Goal: Find specific page/section: Find specific page/section

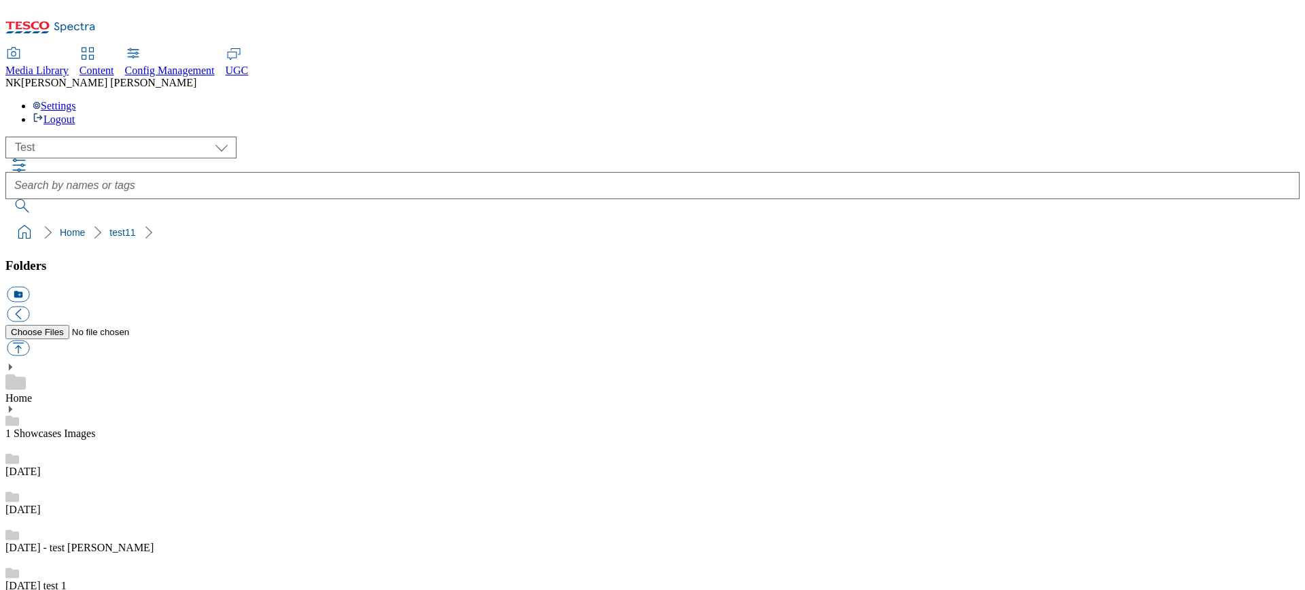
select select "flare-test"
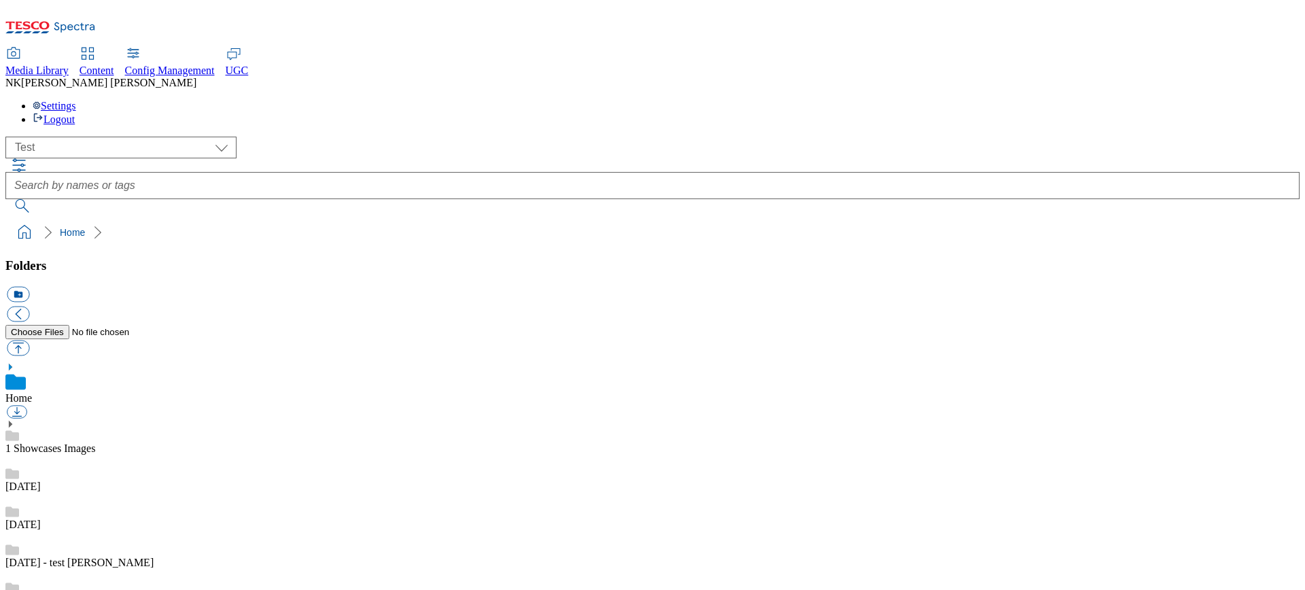
select select "flare-test"
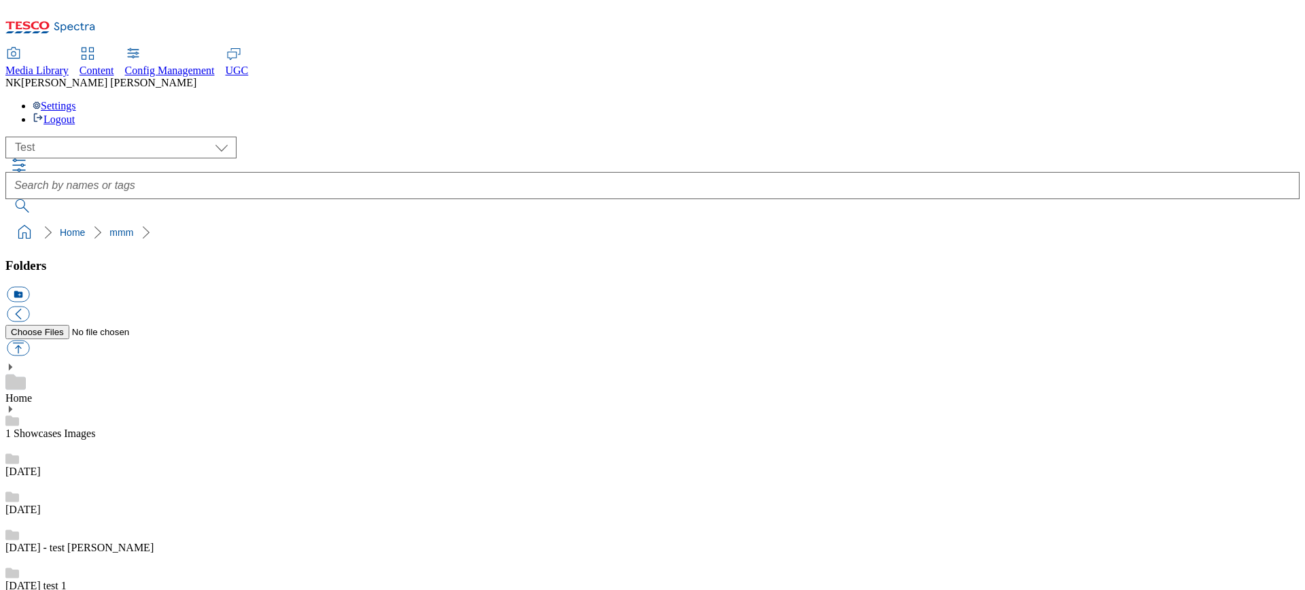
click at [325, 137] on div "( optional ) All all CE Clubcard Boost UK Clubcard Marketing Clubcard ROI clubc…" at bounding box center [652, 148] width 1294 height 22
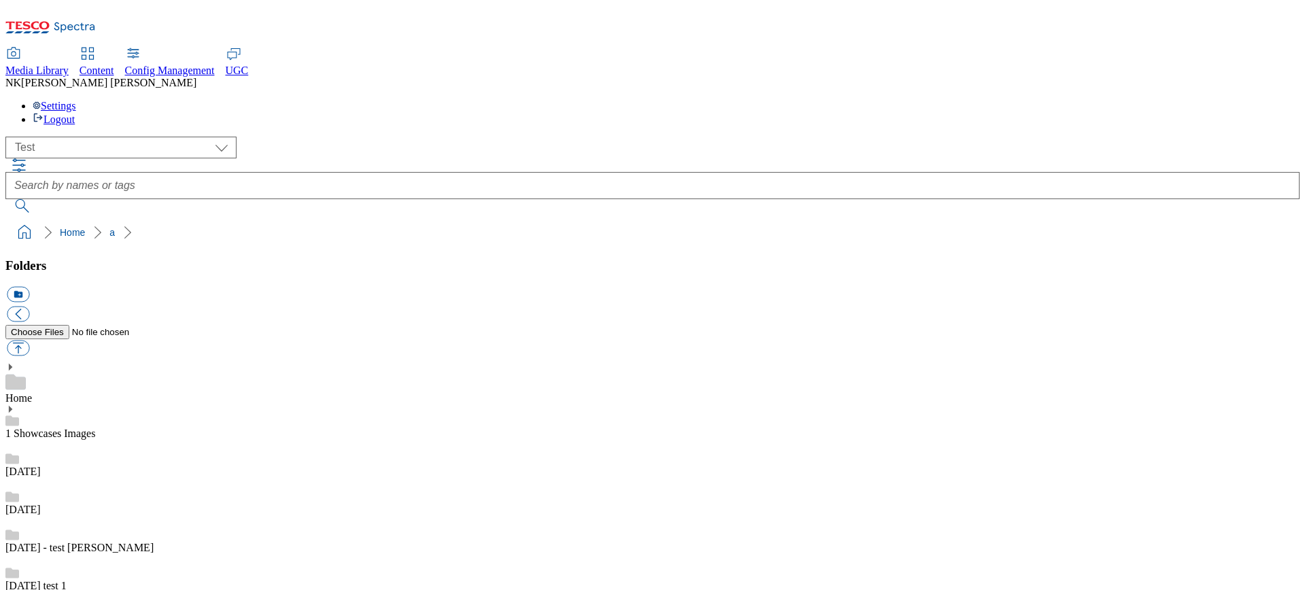
scroll to position [42, 0]
click at [153, 554] on div "14 june test 1" at bounding box center [652, 573] width 1294 height 38
click at [122, 478] on div "12 sept" at bounding box center [652, 497] width 1294 height 38
click at [123, 440] on div "10 oct" at bounding box center [652, 459] width 1294 height 38
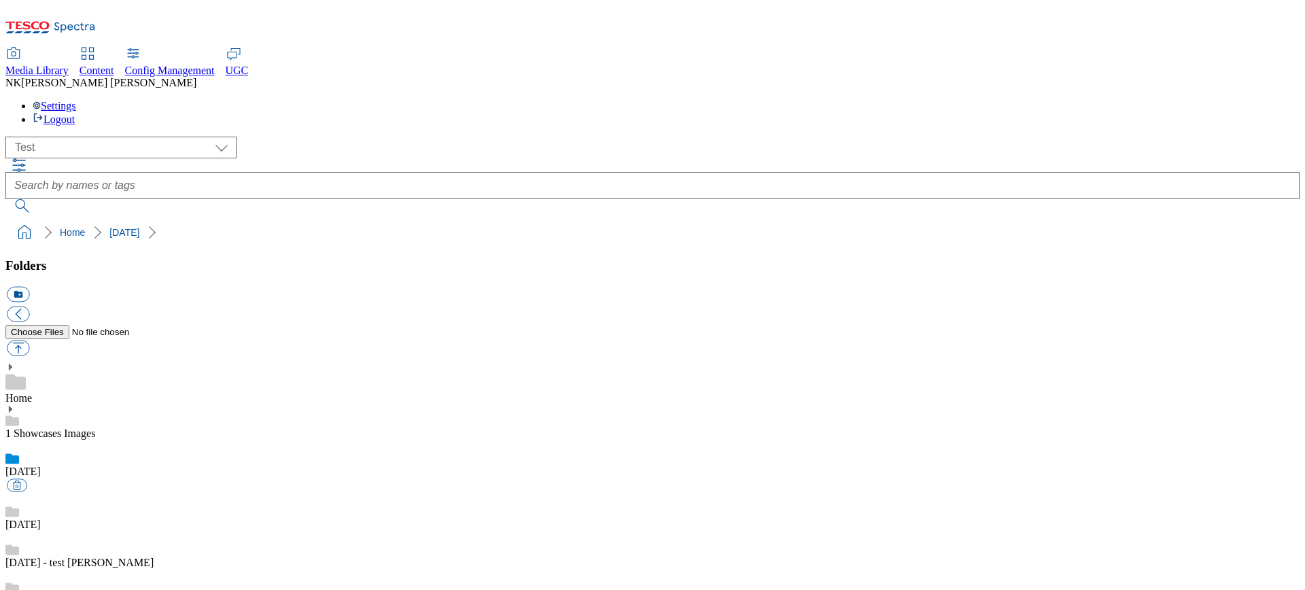
scroll to position [816, 0]
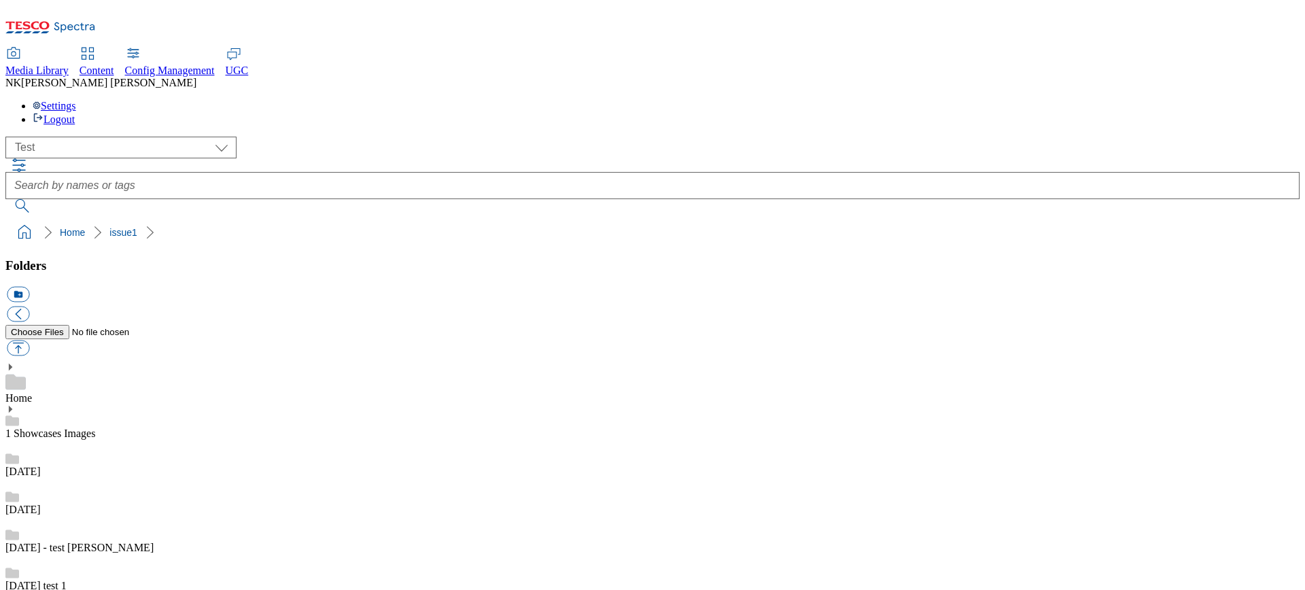
scroll to position [1332, 0]
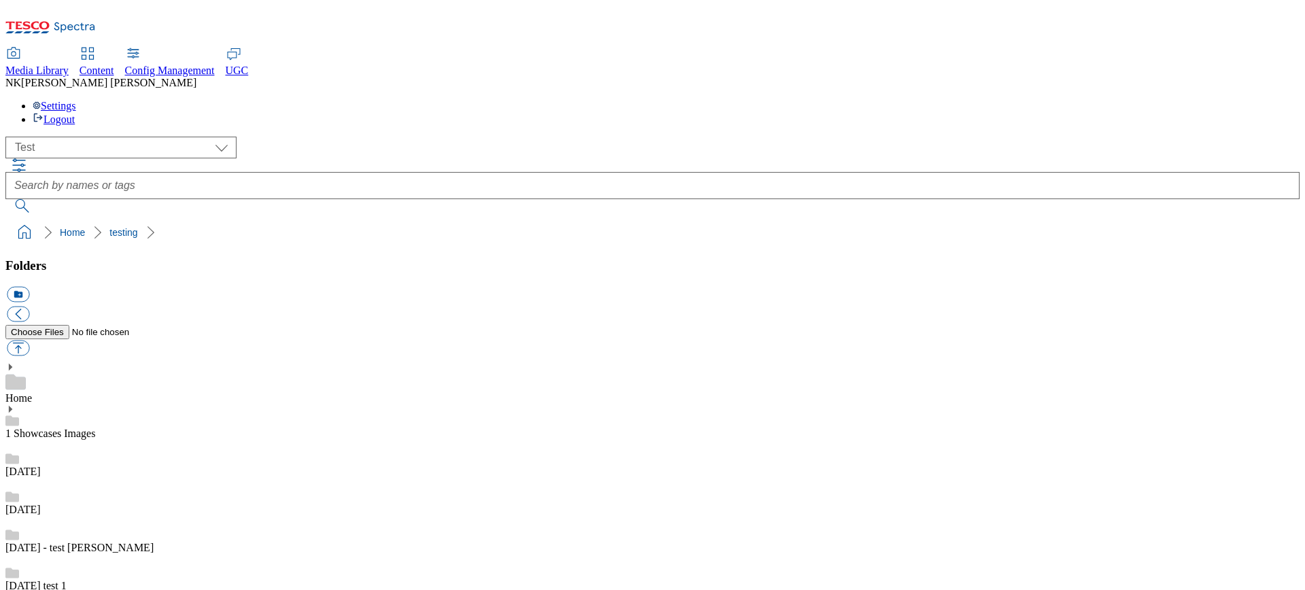
scroll to position [967, 0]
